Goal: Transaction & Acquisition: Book appointment/travel/reservation

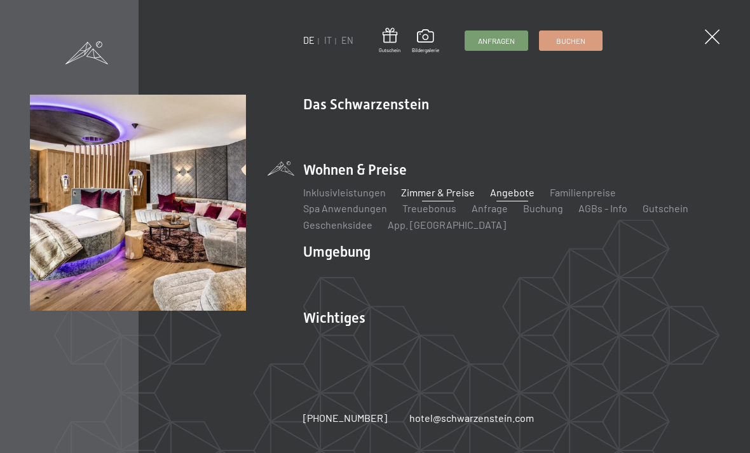
click at [518, 191] on link "Angebote" at bounding box center [512, 192] width 44 height 12
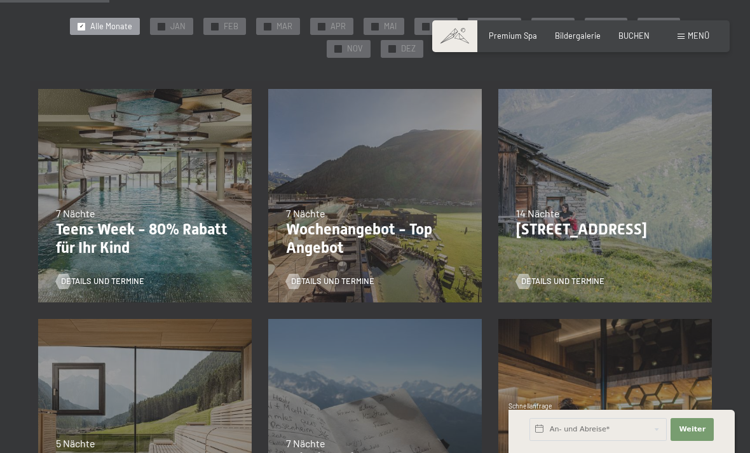
scroll to position [252, 0]
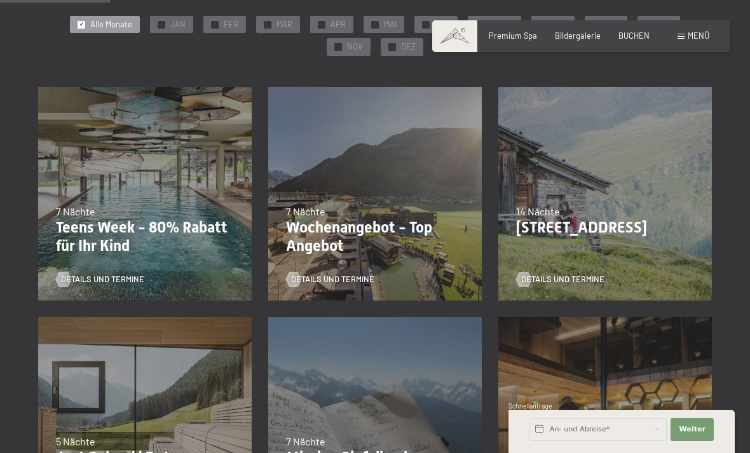
click at [608, 234] on div "06.09.–05.10.2025 27.06.–09.08.2026 29.08.–13.09.2026 14 Nächte Bleibe 14, zahl…" at bounding box center [605, 194] width 230 height 230
click at [555, 280] on span "Details und Termine" at bounding box center [575, 279] width 83 height 11
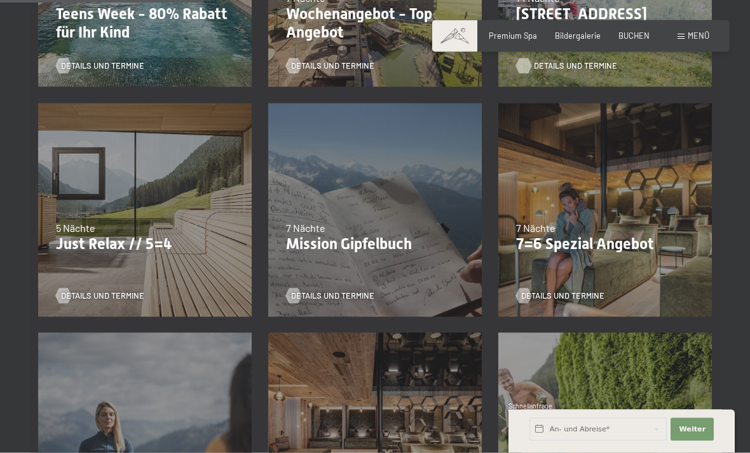
scroll to position [466, 0]
click at [558, 296] on span "Details und Termine" at bounding box center [575, 295] width 83 height 11
